Goal: Task Accomplishment & Management: Manage account settings

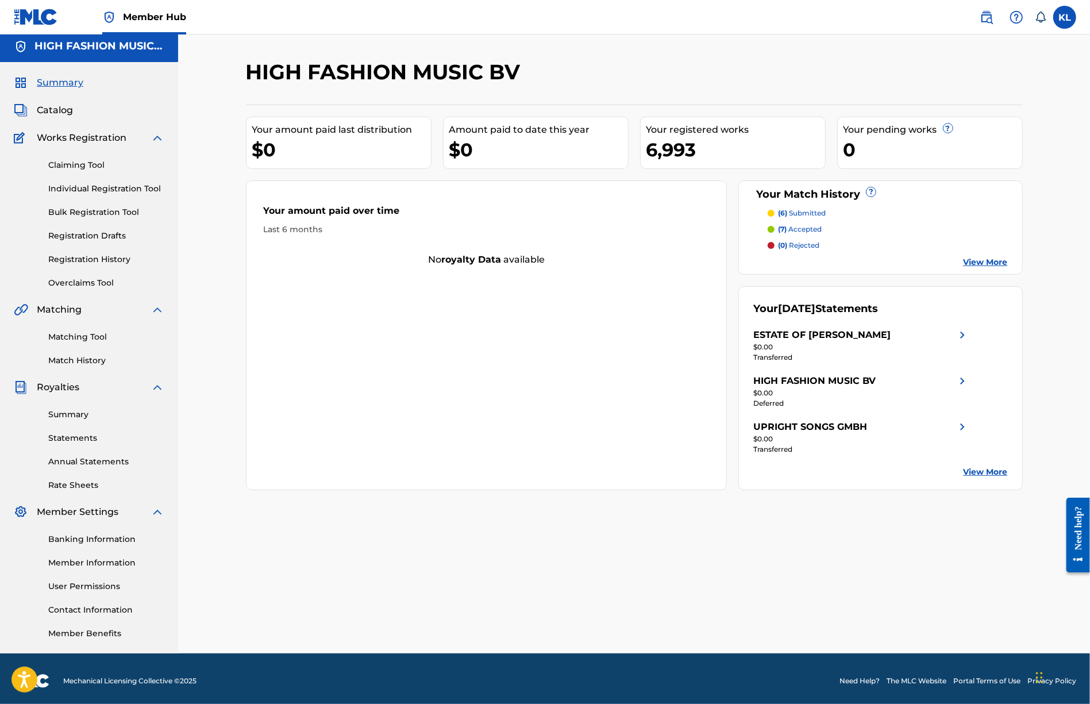
scroll to position [8, 0]
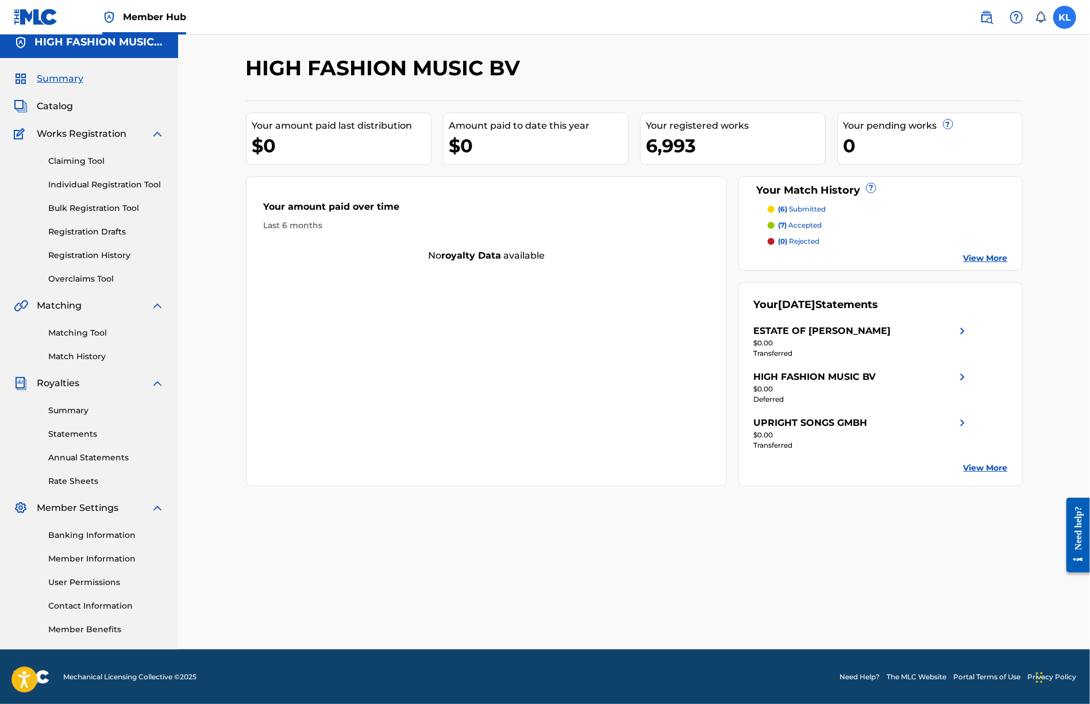
click at [1061, 19] on label at bounding box center [1064, 17] width 23 height 23
click at [1064, 17] on input "KL Kiwan Leung copyright@highfashionmusic.nl Notification Preferences Profile L…" at bounding box center [1064, 17] width 0 height 0
click at [952, 161] on p "Log out" at bounding box center [953, 162] width 27 height 10
click at [1064, 17] on input "KL Kiwan Leung copyright@highfashionmusic.nl Notification Preferences Profile L…" at bounding box center [1064, 17] width 0 height 0
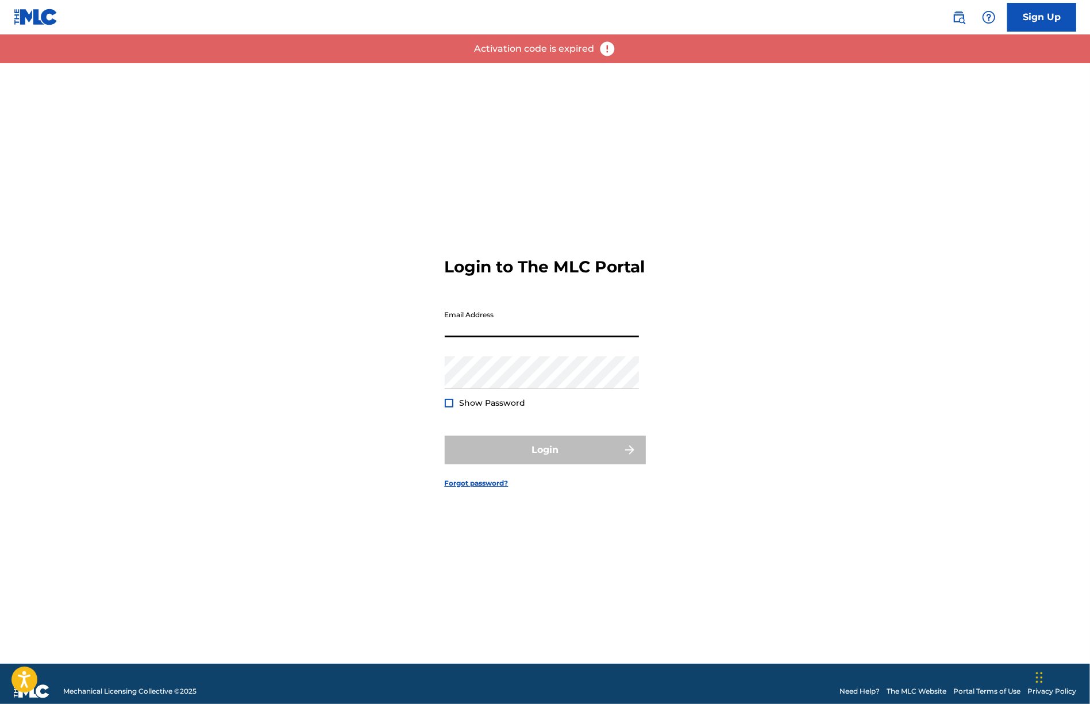
click at [460, 331] on input "Email Address" at bounding box center [542, 320] width 194 height 33
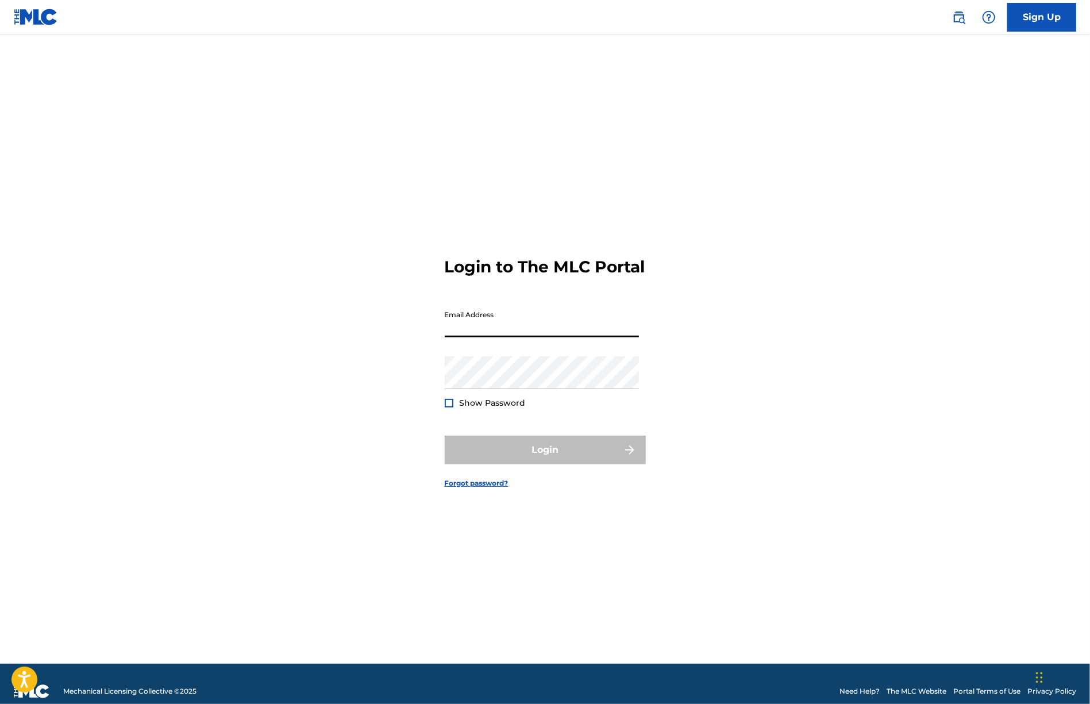
click at [474, 326] on input "Email Address" at bounding box center [542, 320] width 194 height 33
type input "[EMAIL_ADDRESS][DOMAIN_NAME]"
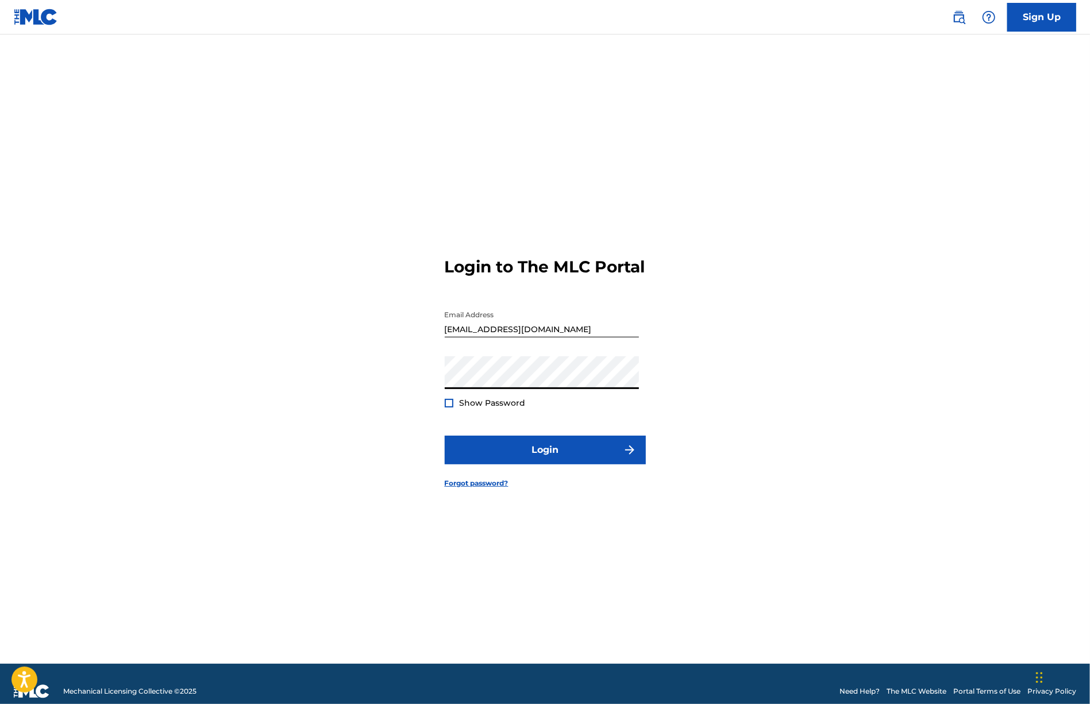
click at [449, 407] on div at bounding box center [449, 403] width 9 height 9
click at [542, 458] on button "Login" at bounding box center [545, 449] width 201 height 29
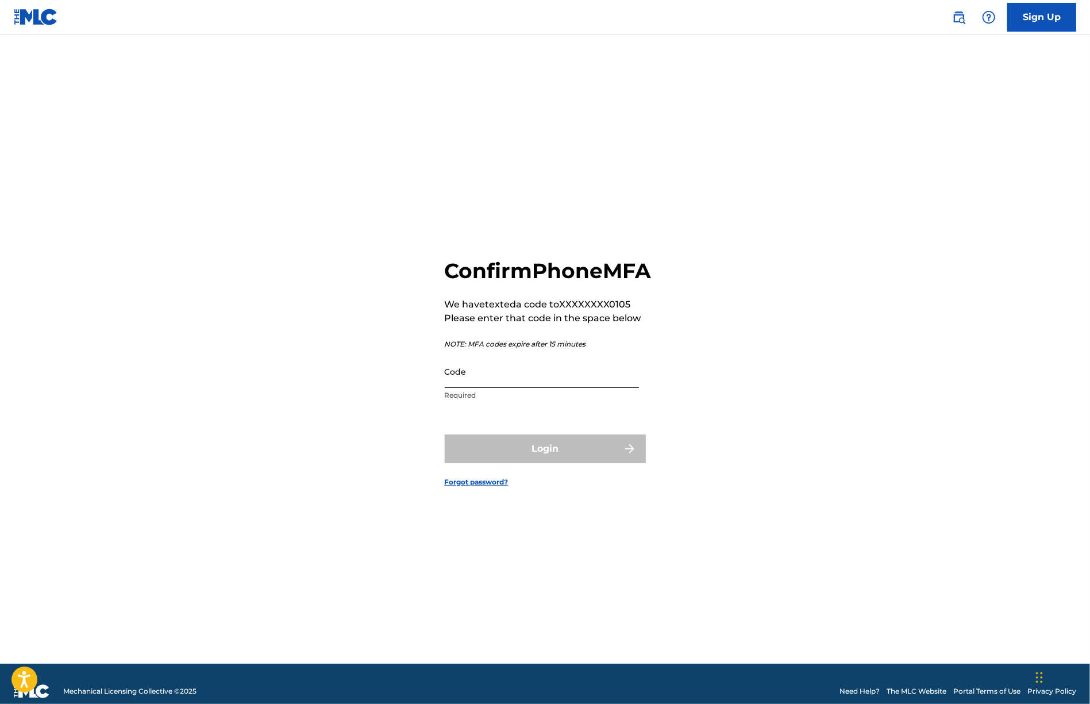
click at [458, 385] on input "Code" at bounding box center [542, 371] width 194 height 33
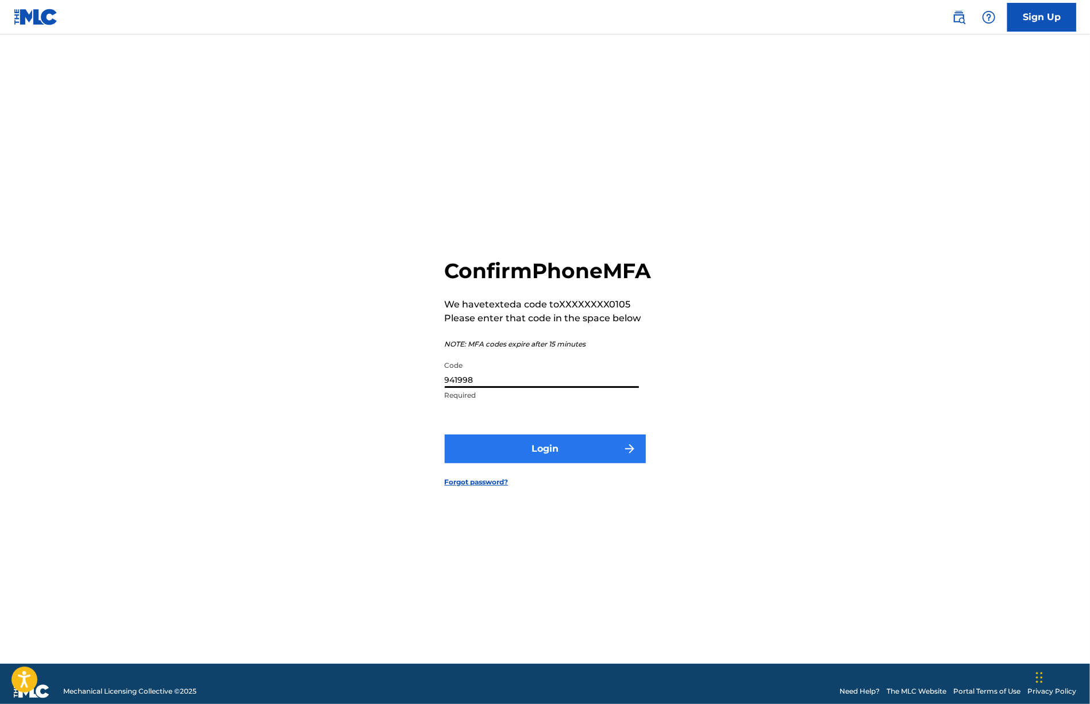
type input "941998"
click at [535, 459] on button "Login" at bounding box center [545, 448] width 201 height 29
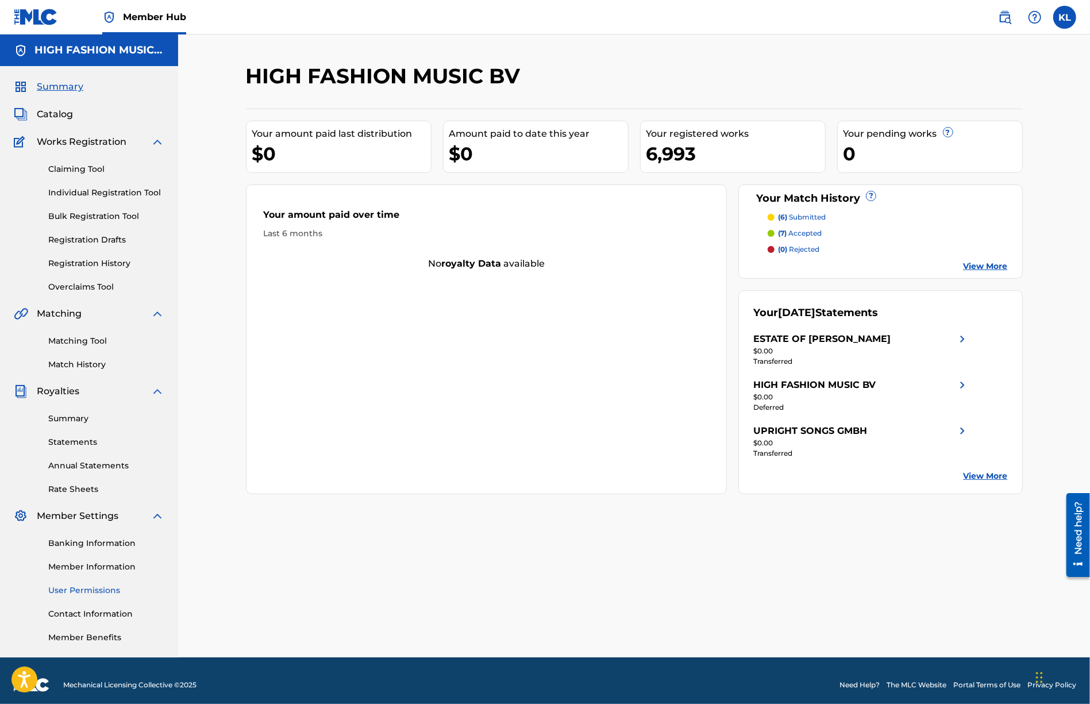
click at [83, 588] on link "User Permissions" at bounding box center [106, 590] width 116 height 12
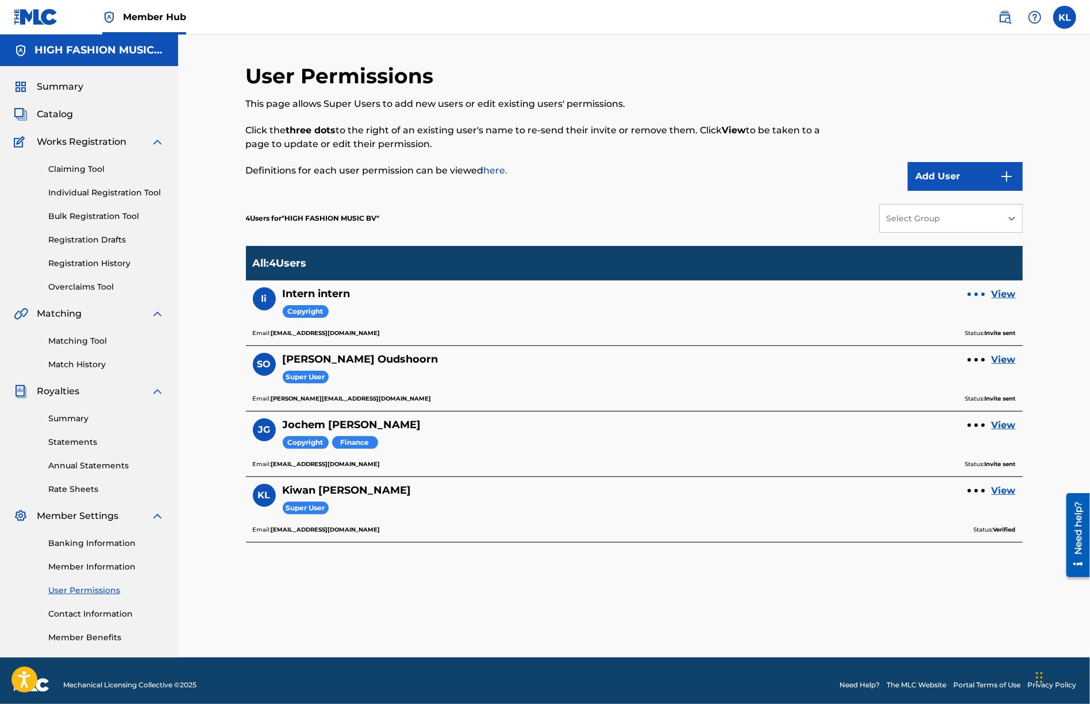
click at [975, 296] on div at bounding box center [975, 294] width 17 height 7
click at [967, 245] on p "Resend Invite" at bounding box center [976, 244] width 98 height 28
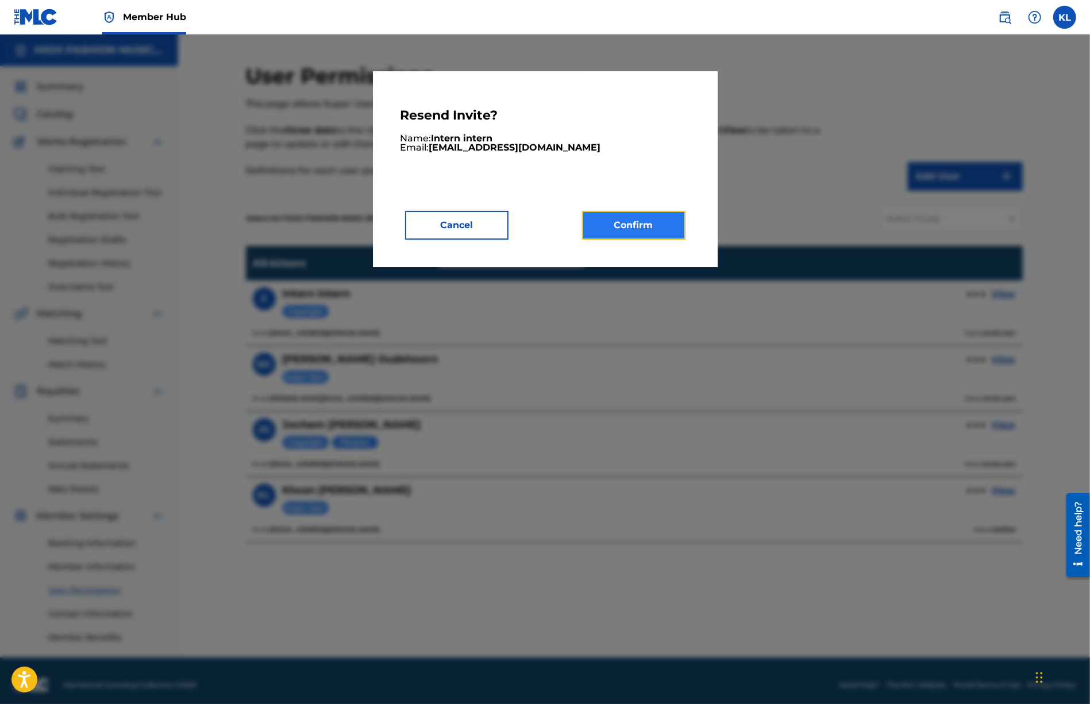
click at [648, 224] on button "Confirm" at bounding box center [633, 225] width 103 height 29
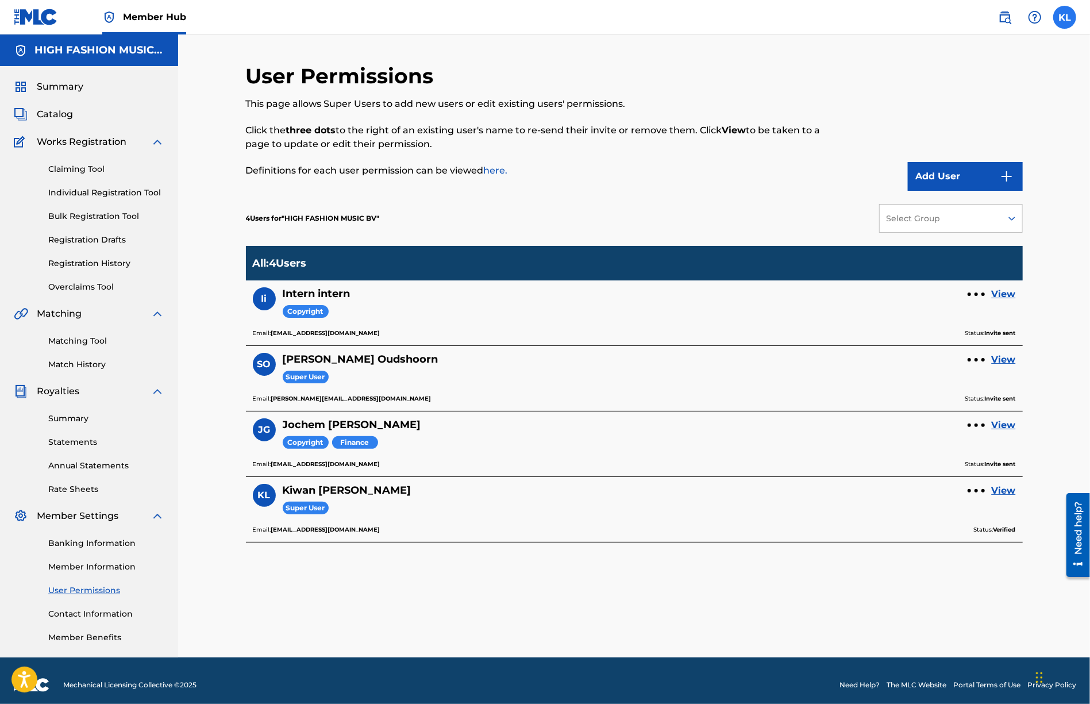
drag, startPoint x: 1063, startPoint y: 16, endPoint x: 1056, endPoint y: 22, distance: 9.4
click at [1063, 16] on label at bounding box center [1064, 17] width 23 height 23
click at [1064, 17] on input "KL Kiwan Leung copyright@highfashionmusic.nl Notification Preferences Profile L…" at bounding box center [1064, 17] width 0 height 0
click at [950, 157] on p "Log out" at bounding box center [953, 162] width 27 height 10
click at [1064, 17] on input "KL Kiwan Leung copyright@highfashionmusic.nl Notification Preferences Profile L…" at bounding box center [1064, 17] width 0 height 0
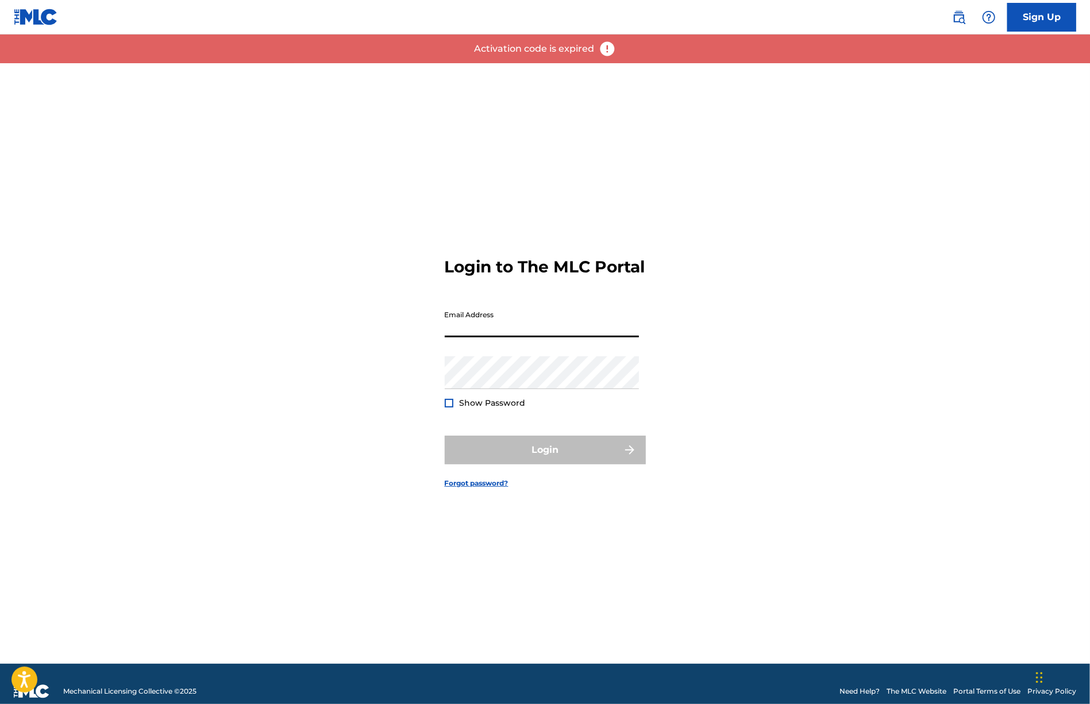
click at [462, 330] on input "Email Address" at bounding box center [542, 320] width 194 height 33
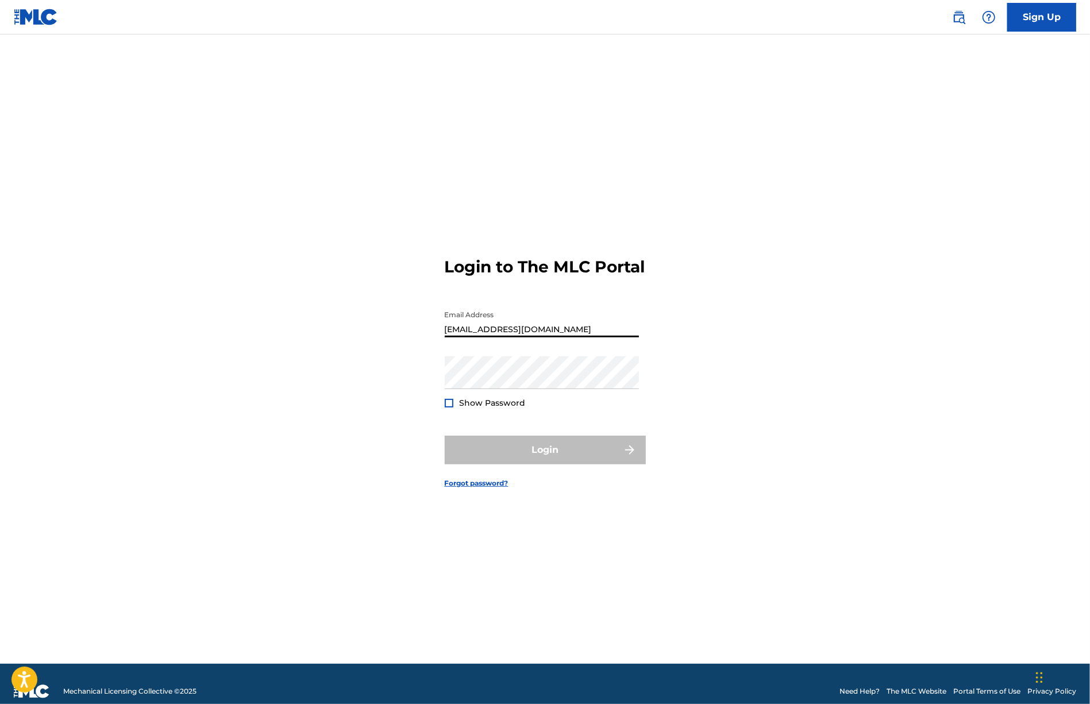
type input "[EMAIL_ADDRESS][DOMAIN_NAME]"
click at [481, 488] on link "Forgot password?" at bounding box center [477, 483] width 64 height 10
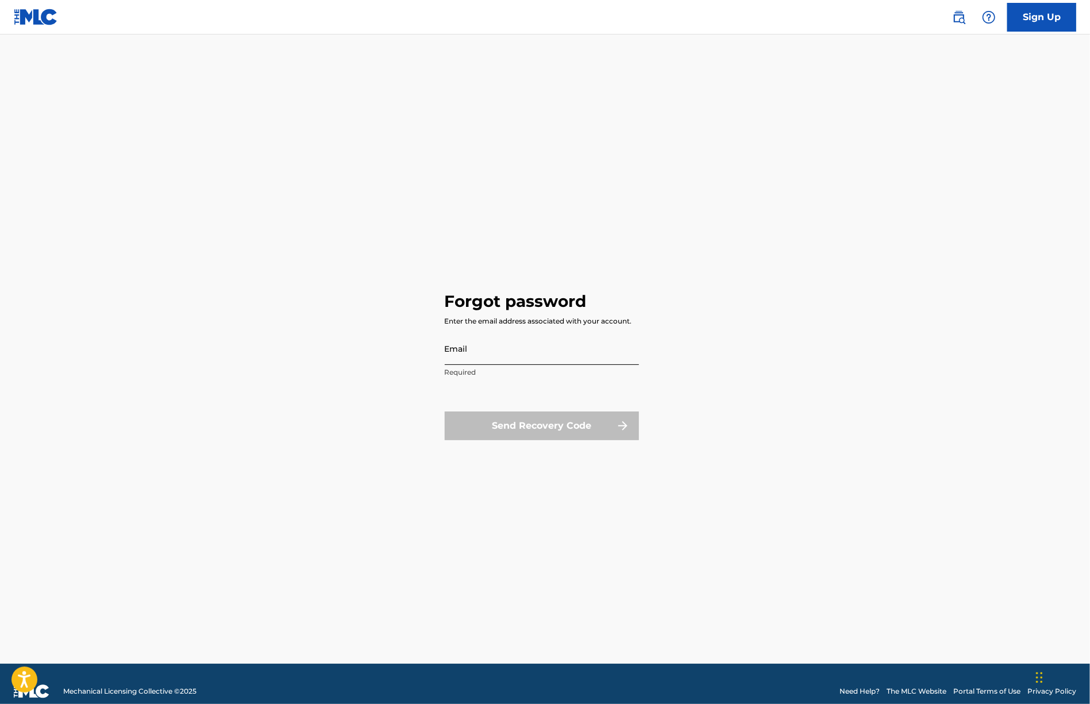
click at [467, 353] on input "Email" at bounding box center [542, 348] width 194 height 33
click at [527, 354] on input "intern" at bounding box center [542, 348] width 194 height 33
type input "[EMAIL_ADDRESS][DOMAIN_NAME]"
click at [549, 422] on button "Send Recovery Code" at bounding box center [542, 425] width 194 height 29
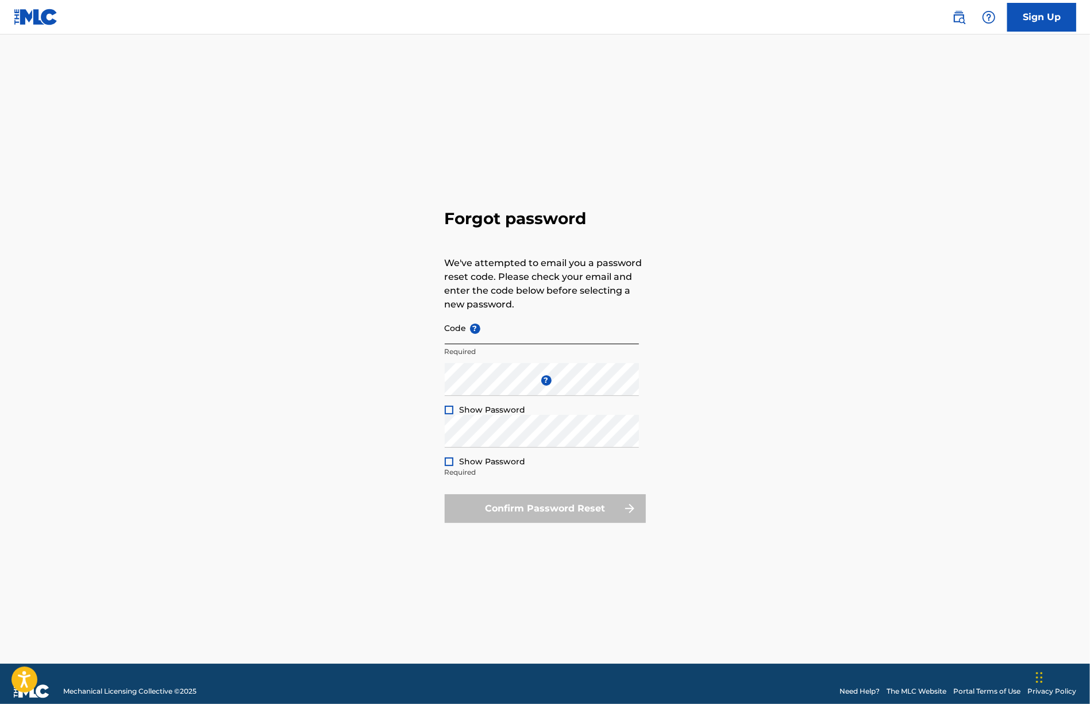
click at [487, 337] on input "Code ?" at bounding box center [542, 327] width 194 height 33
paste input "FP_b8700098e3b13dc4edc9299e3411"
type input "FP_b8700098e3b13dc4edc9299e3411"
click at [448, 412] on div at bounding box center [449, 410] width 9 height 9
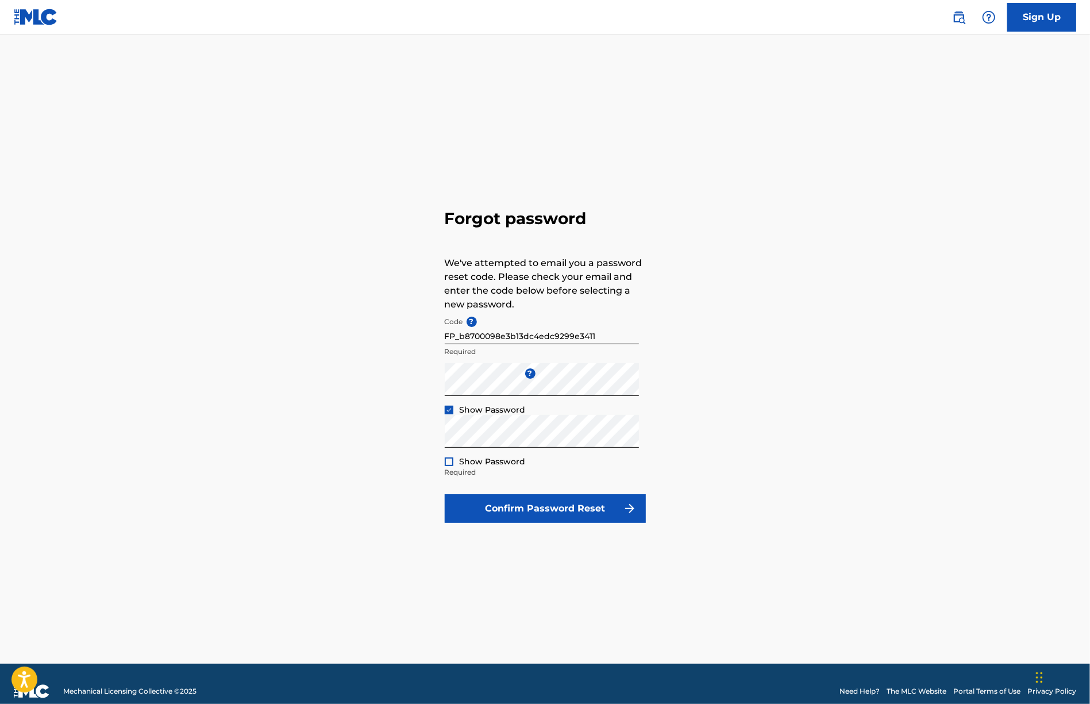
click at [447, 465] on div at bounding box center [449, 461] width 9 height 9
click at [401, 391] on div "Forgot password We've attempted to email you a password reset code. Please chec…" at bounding box center [545, 363] width 804 height 600
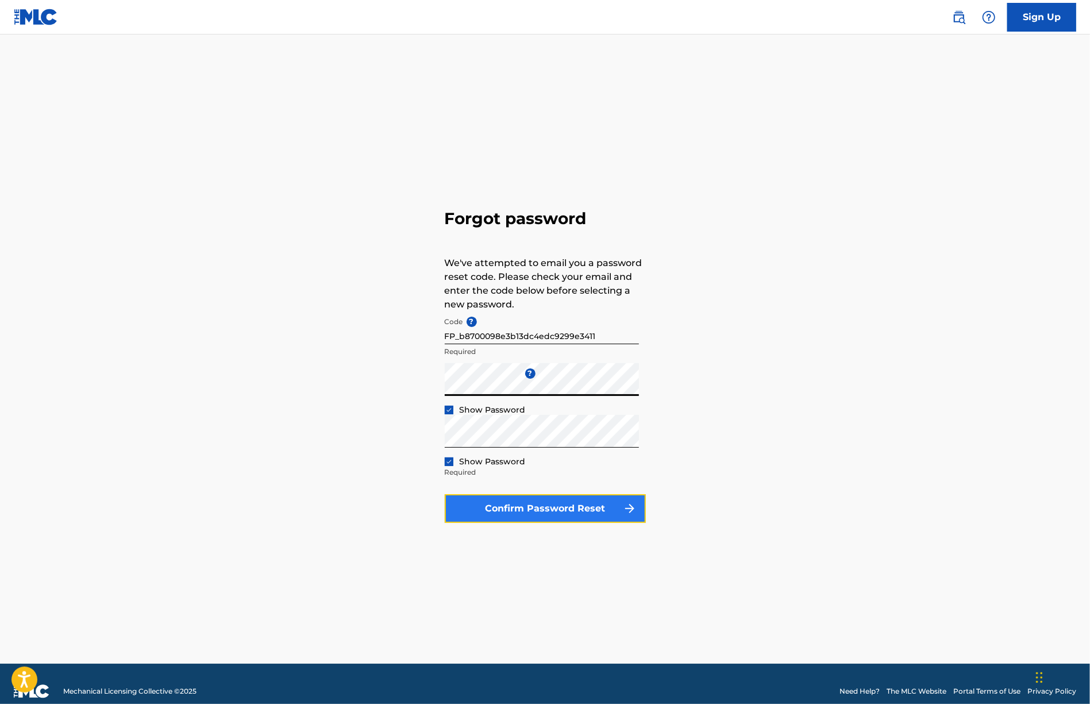
click at [535, 511] on button "Confirm Password Reset" at bounding box center [545, 508] width 201 height 29
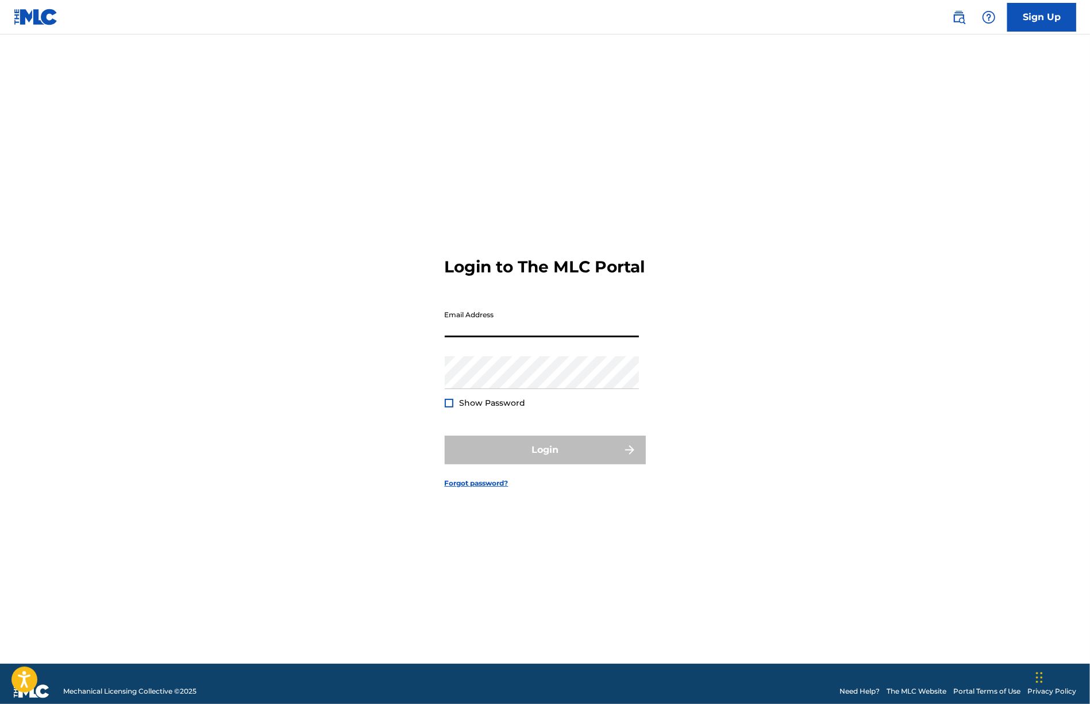
click at [490, 327] on input "Email Address" at bounding box center [542, 320] width 194 height 33
type input "[EMAIL_ADDRESS][DOMAIN_NAME]"
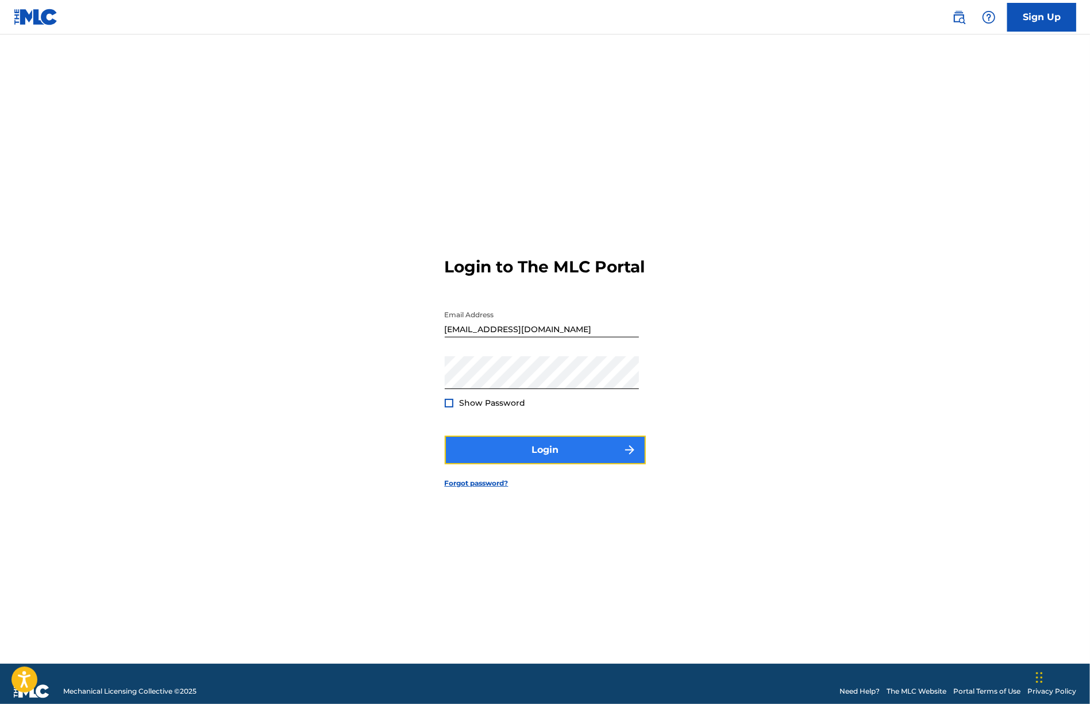
click at [560, 459] on button "Login" at bounding box center [545, 449] width 201 height 29
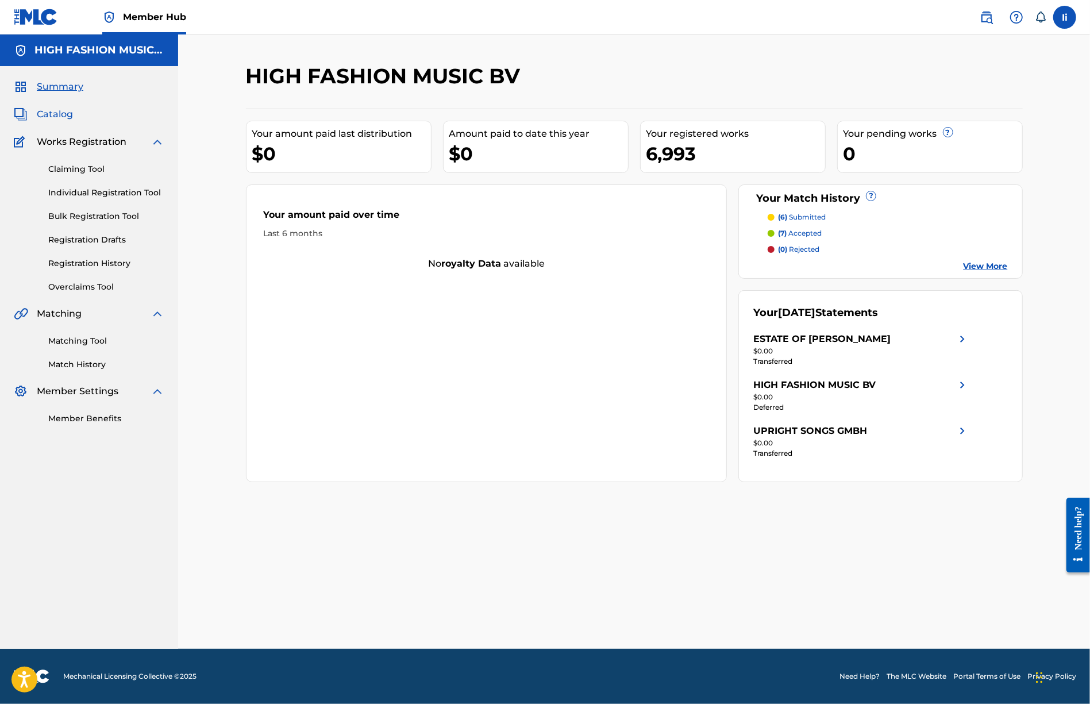
click at [56, 118] on span "Catalog" at bounding box center [55, 114] width 36 height 14
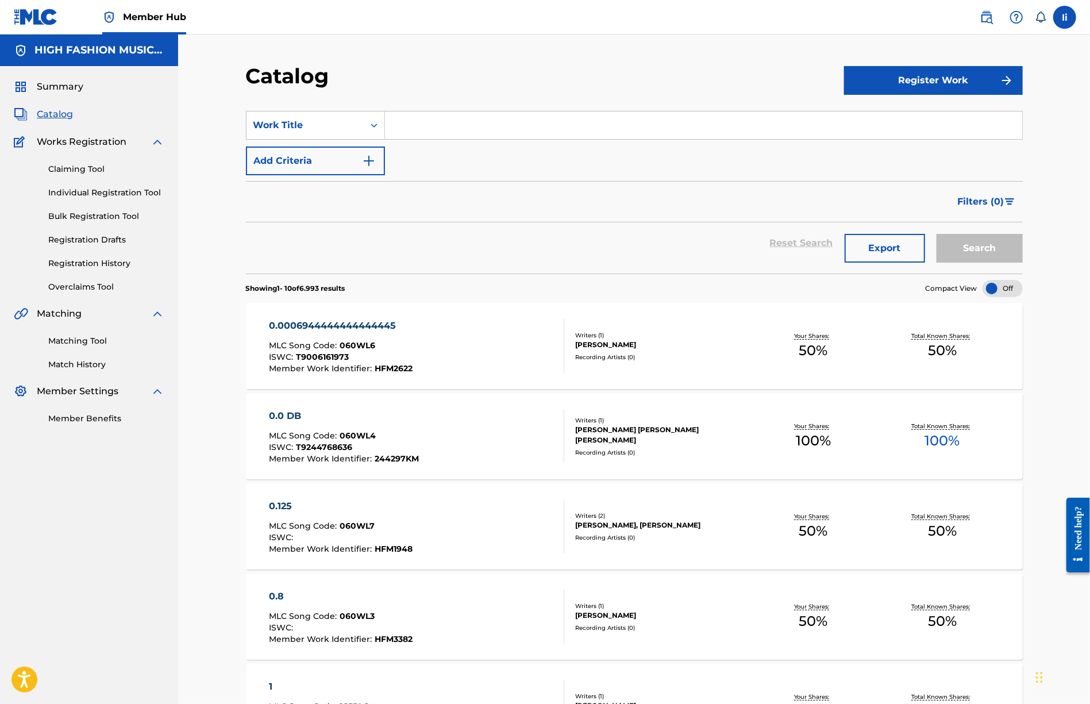
click at [61, 140] on span "Works Registration" at bounding box center [82, 142] width 90 height 14
click at [69, 166] on link "Claiming Tool" at bounding box center [106, 169] width 116 height 12
